Goal: Task Accomplishment & Management: Use online tool/utility

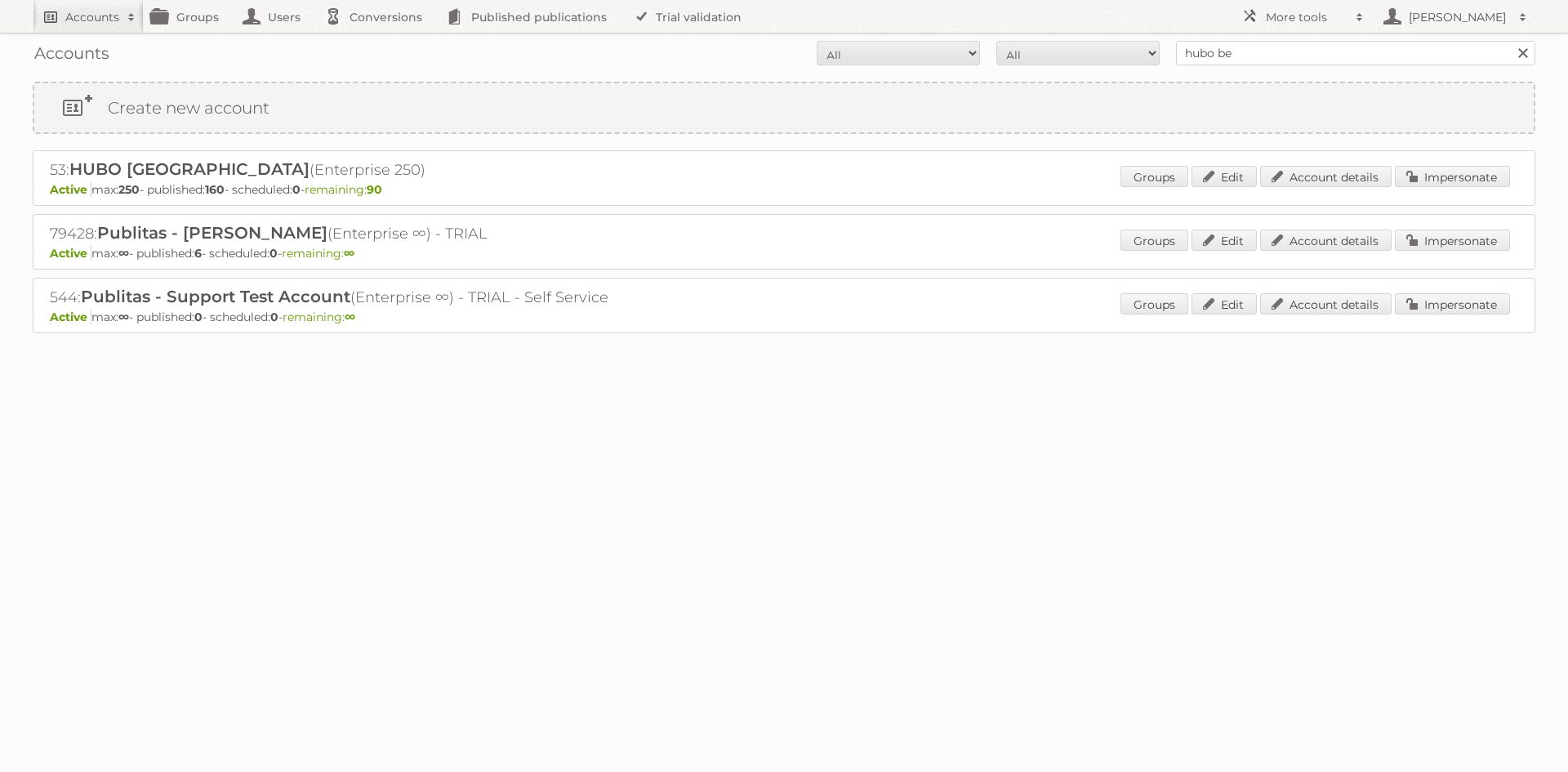
click at [90, 21] on h2 "Accounts" at bounding box center [92, 16] width 54 height 16
type input"] "electro stock"
click at [376, 42] on input "Search" at bounding box center [389, 54] width 25 height 25
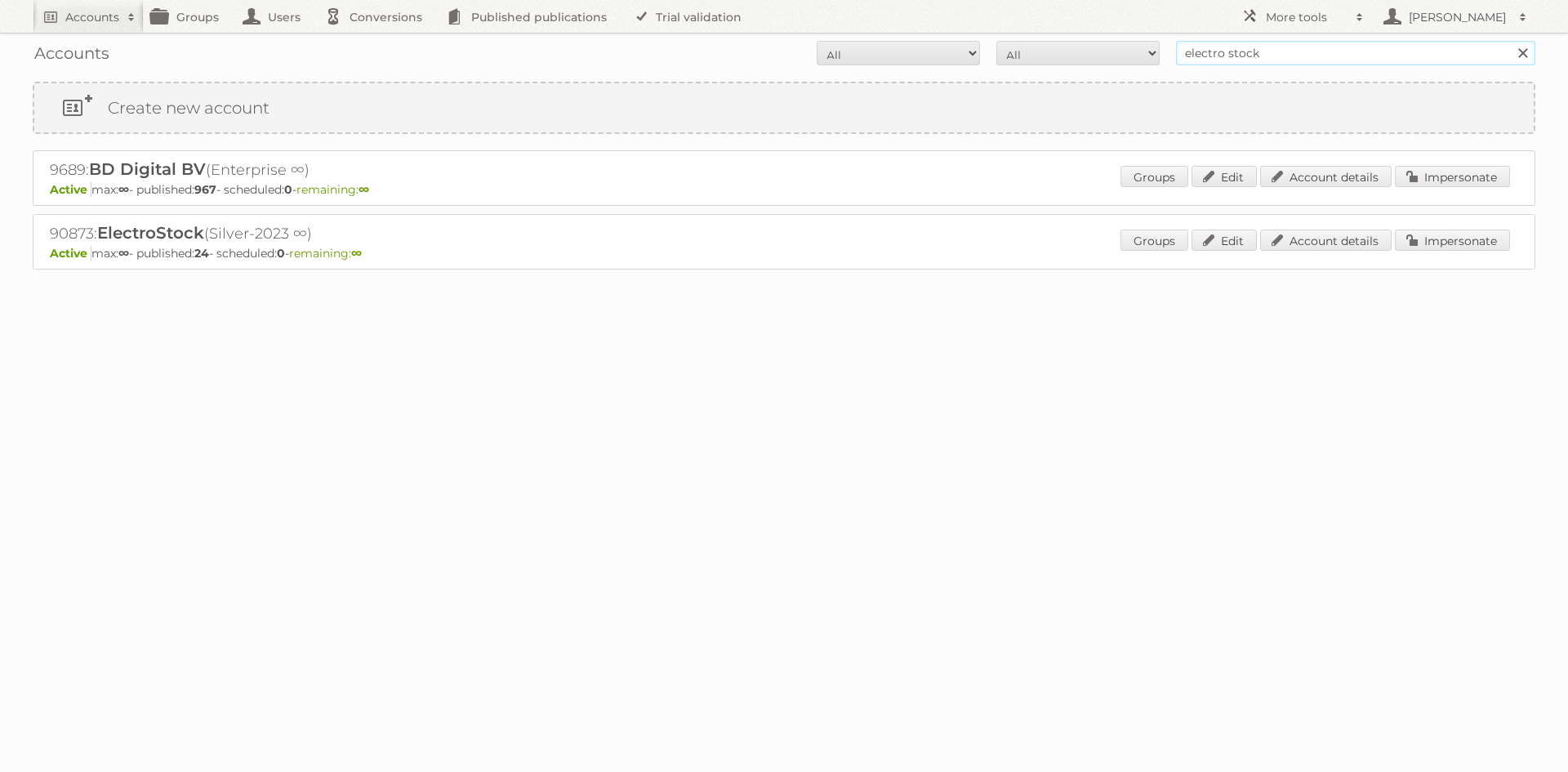
click at [1283, 45] on input "electro stock" at bounding box center [1356, 53] width 359 height 25
drag, startPoint x: 1454, startPoint y: 236, endPoint x: 1425, endPoint y: 238, distance: 29.1
click at [1454, 236] on link "Impersonate" at bounding box center [1452, 241] width 115 height 21
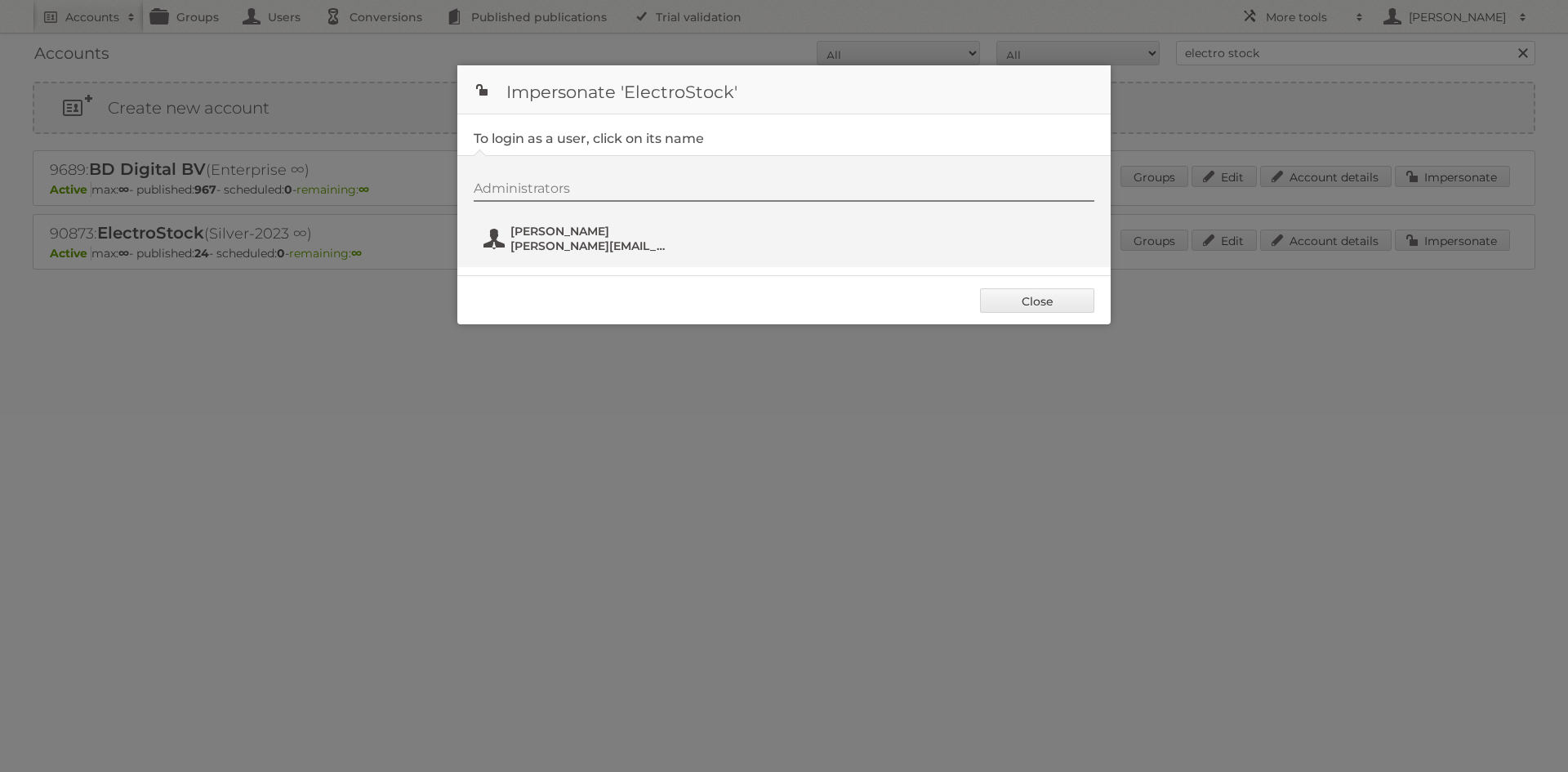
click at [589, 240] on span "nick@espartners.be" at bounding box center [589, 245] width 159 height 14
